Goal: Unclear

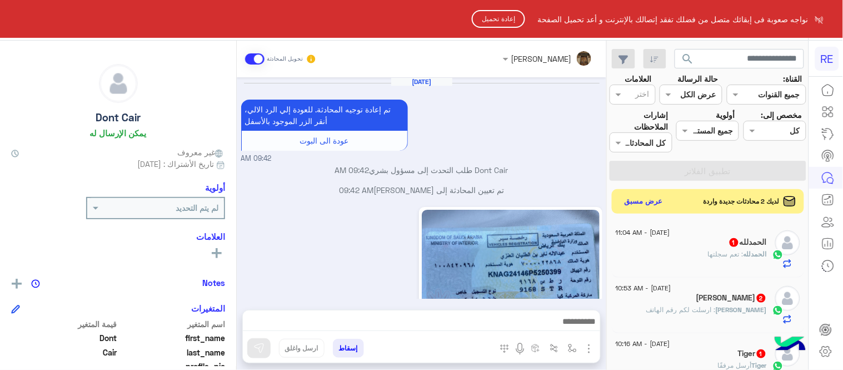
scroll to position [228, 0]
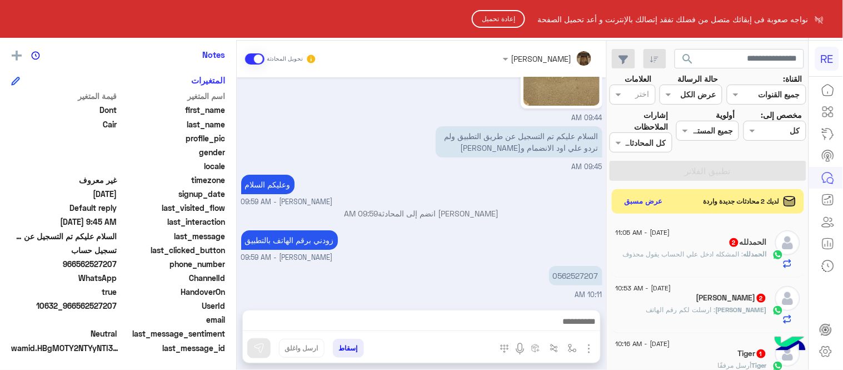
click at [485, 17] on button "إعادة تحميل" at bounding box center [498, 19] width 53 height 18
